Goal: Task Accomplishment & Management: Manage account settings

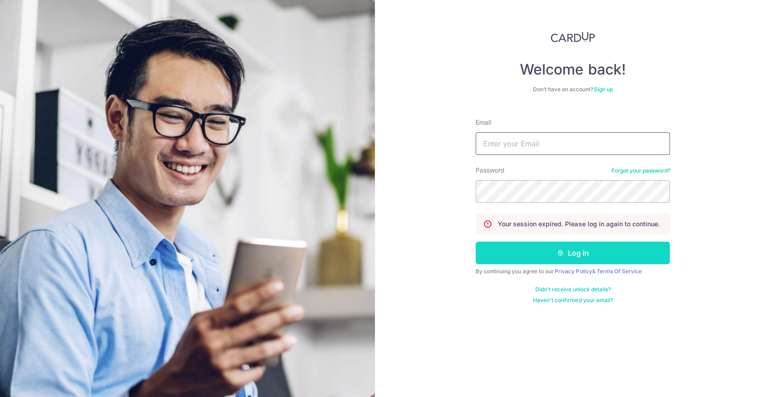
type input "[EMAIL_ADDRESS][DOMAIN_NAME]"
click at [561, 250] on icon "submit" at bounding box center [560, 252] width 7 height 7
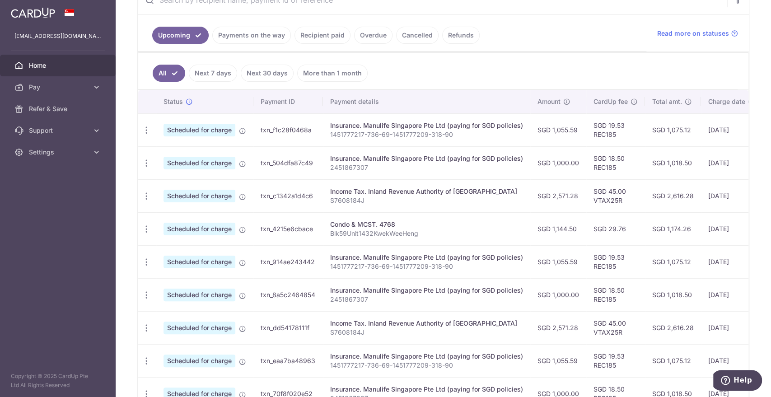
scroll to position [201, 0]
